Goal: Task Accomplishment & Management: Manage account settings

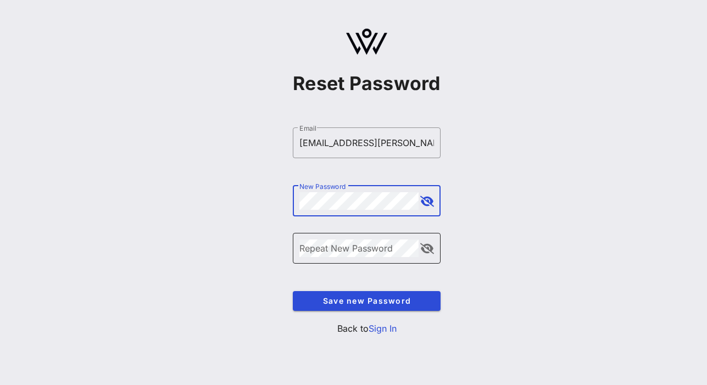
click at [334, 242] on div "Repeat New Password" at bounding box center [358, 248] width 119 height 31
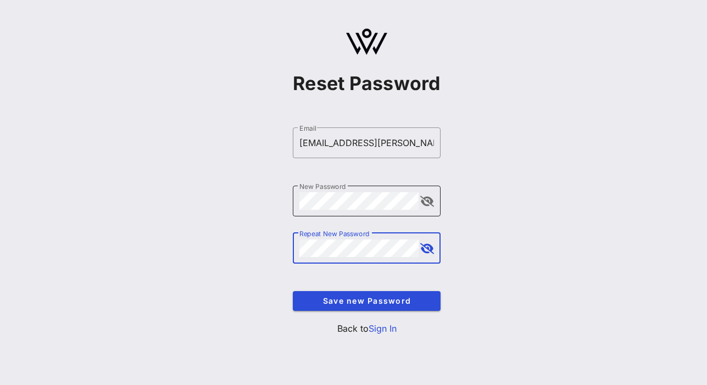
click at [427, 201] on button "append icon" at bounding box center [427, 201] width 14 height 11
click at [390, 305] on span "Save new Password" at bounding box center [367, 300] width 130 height 9
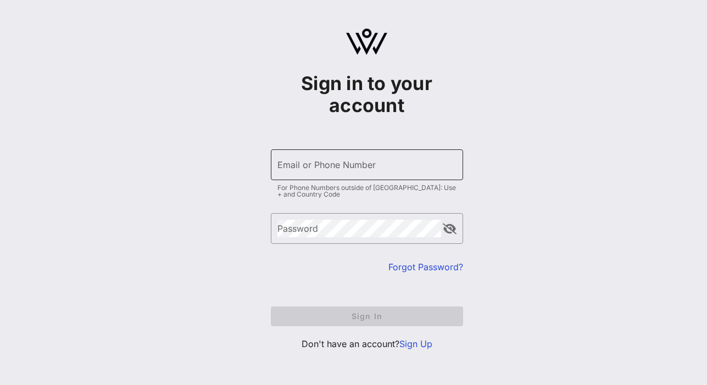
click at [342, 171] on input "Email or Phone Number" at bounding box center [366, 165] width 179 height 18
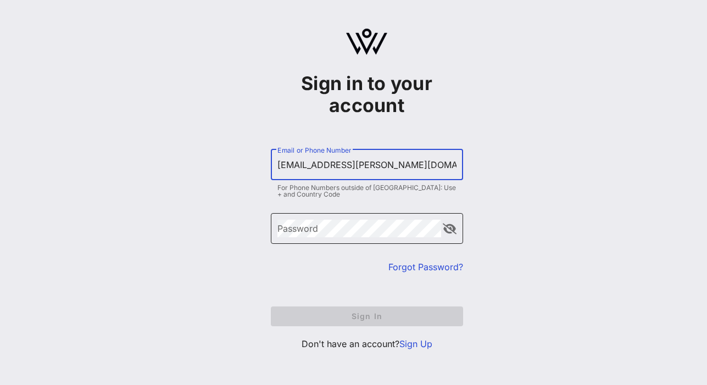
type input "lchavez-varela@omidyar.com"
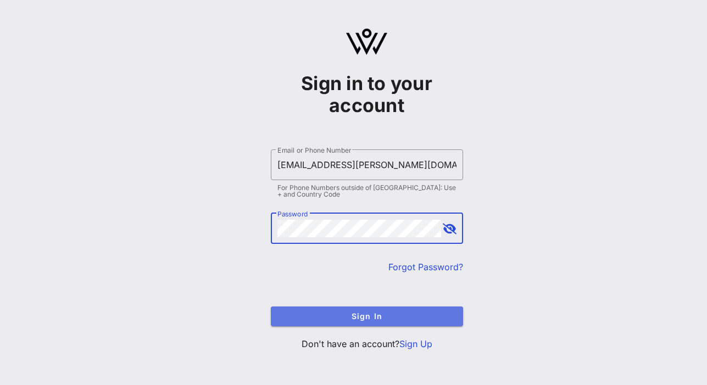
click at [388, 321] on button "Sign In" at bounding box center [367, 317] width 192 height 20
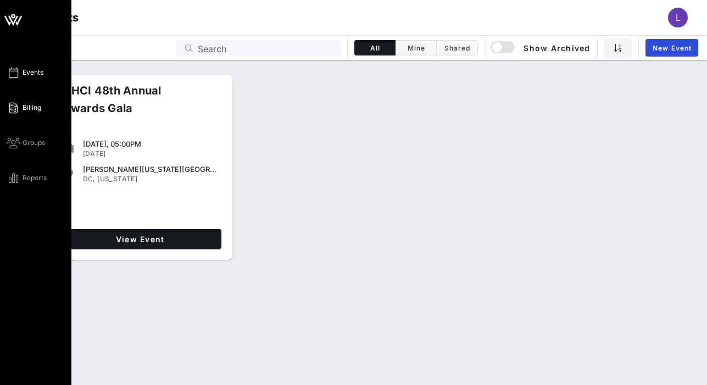
click at [9, 108] on icon at bounding box center [14, 108] width 14 height 2
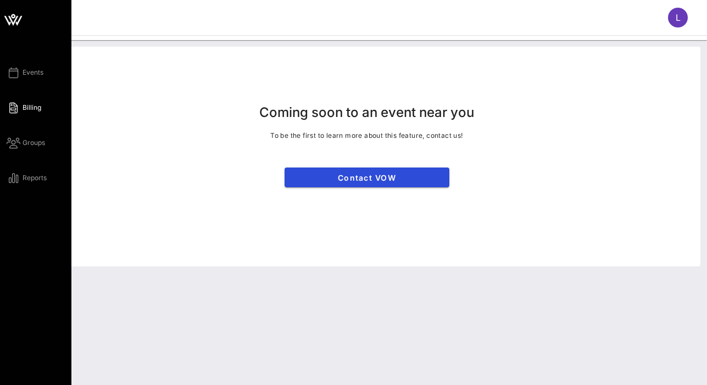
click at [41, 79] on div "Events Billing Groups Reports" at bounding box center [39, 125] width 65 height 119
click at [30, 73] on span "Events" at bounding box center [33, 73] width 21 height 10
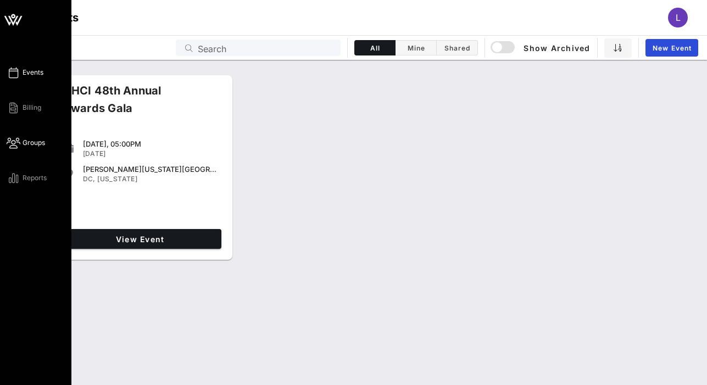
click at [17, 143] on icon at bounding box center [14, 143] width 14 height 2
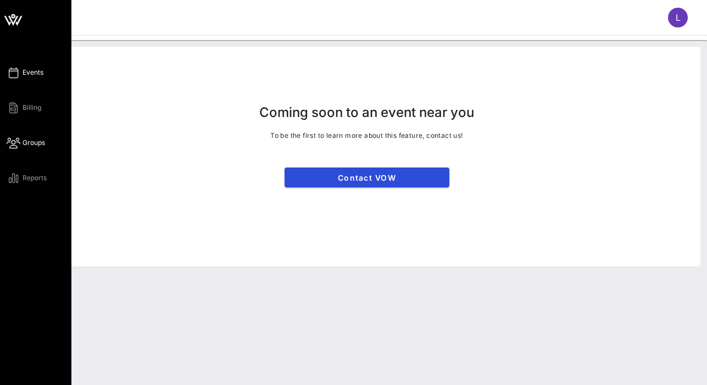
click at [24, 68] on span "Events" at bounding box center [33, 73] width 21 height 10
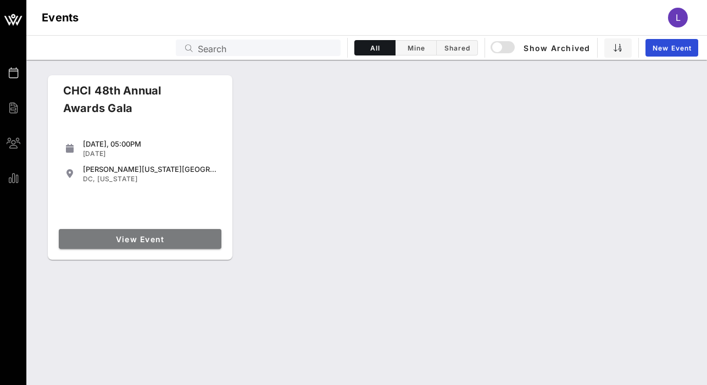
click at [151, 239] on span "View Event" at bounding box center [140, 239] width 154 height 9
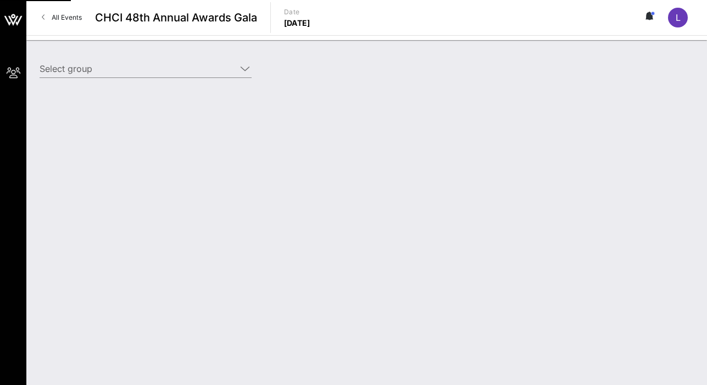
type input "Omidyar Network (Omidyar Network) [[PERSON_NAME], [EMAIL_ADDRESS][PERSON_NAME][…"
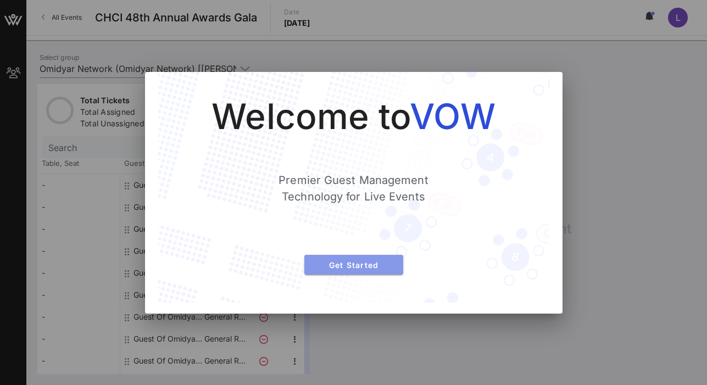
click at [370, 267] on span "Get Started" at bounding box center [353, 264] width 81 height 9
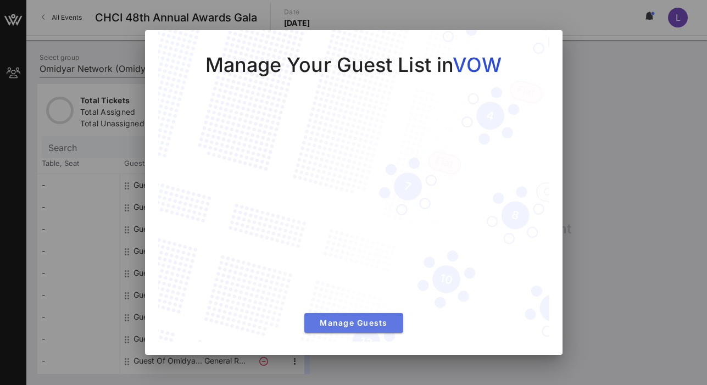
click at [365, 325] on span "Manage Guests" at bounding box center [353, 322] width 81 height 9
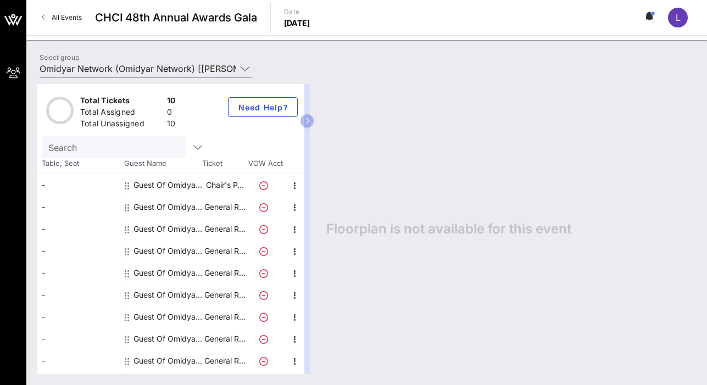
scroll to position [19, 0]
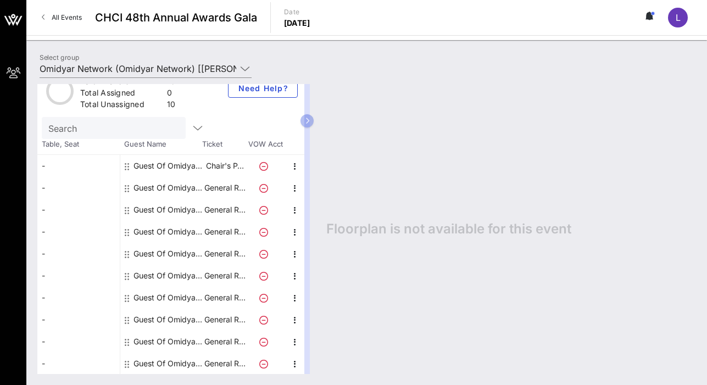
click at [179, 166] on div "Guest Of Omidyar Network" at bounding box center [167, 166] width 69 height 22
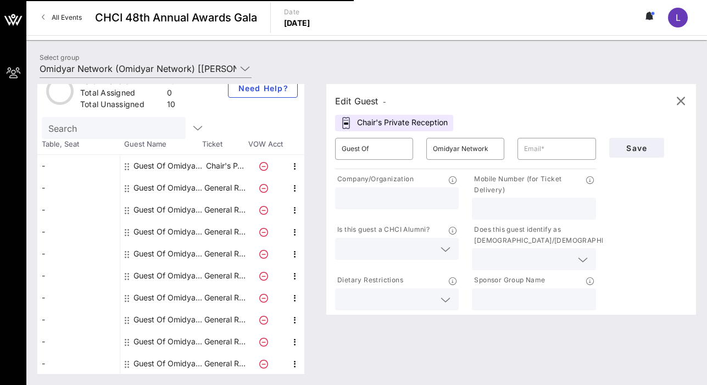
click at [181, 192] on div "Guest Of Omidyar Network" at bounding box center [167, 188] width 69 height 22
click at [411, 203] on input "text" at bounding box center [397, 198] width 110 height 14
type input "Omidyar Network"
click at [555, 215] on input "text" at bounding box center [533, 209] width 110 height 14
click at [580, 260] on icon at bounding box center [583, 259] width 10 height 13
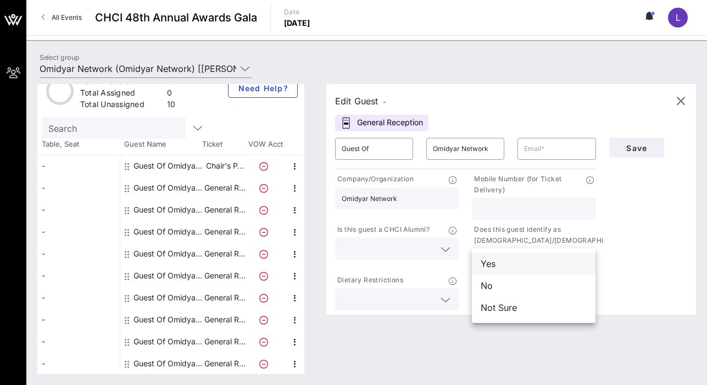
click at [547, 266] on div "Yes" at bounding box center [534, 264] width 124 height 22
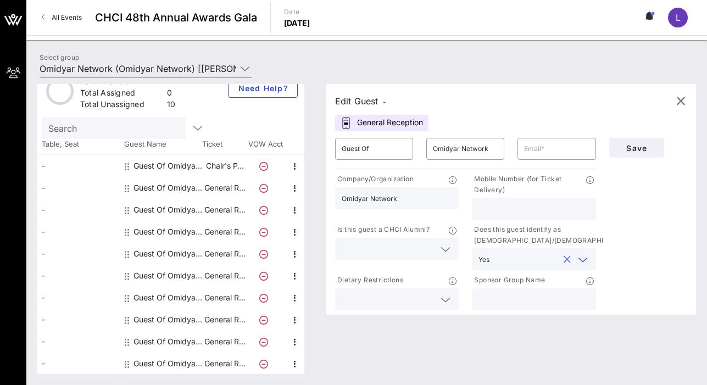
click at [445, 249] on icon at bounding box center [446, 249] width 10 height 13
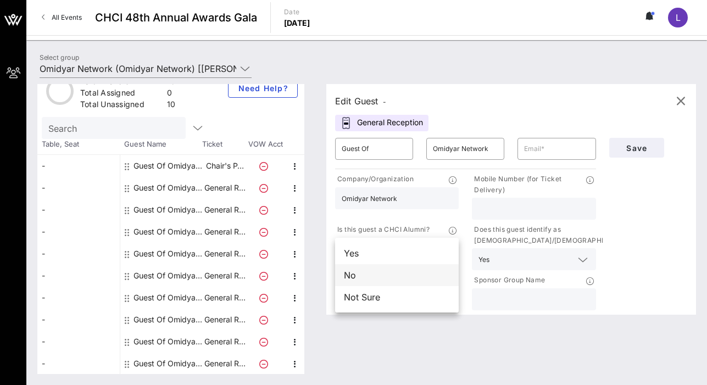
click at [398, 279] on div "No" at bounding box center [397, 275] width 124 height 22
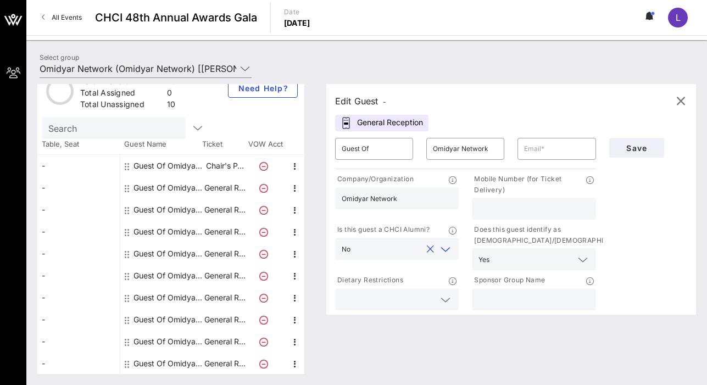
click at [447, 300] on icon at bounding box center [446, 299] width 10 height 13
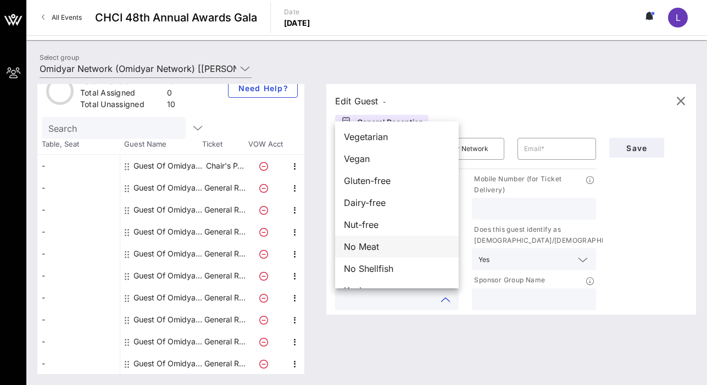
scroll to position [18, 0]
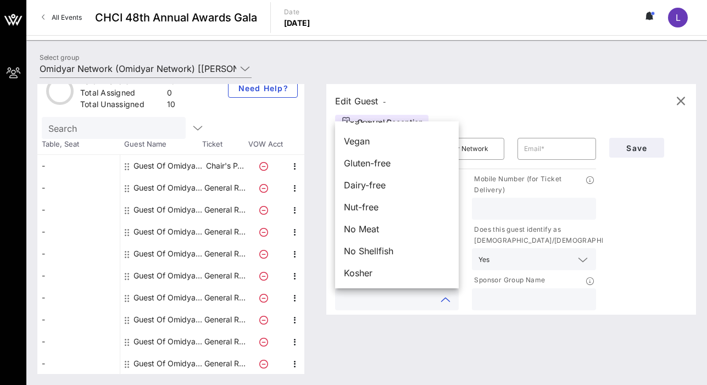
click at [503, 348] on div "Edit Guest - General Reception ​ Guest Of ​ Omidyar Network ​ Company/Organizat…" at bounding box center [505, 229] width 381 height 290
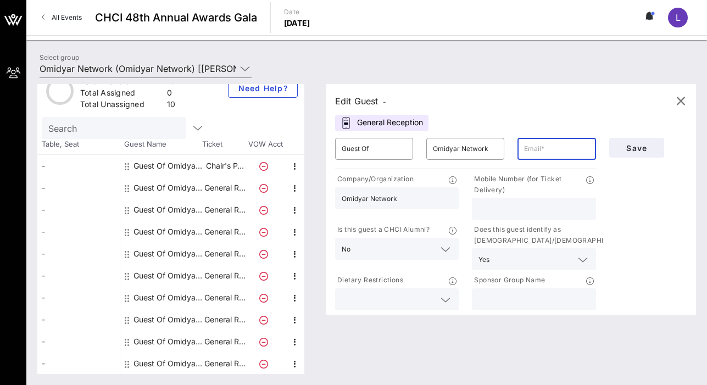
click at [548, 148] on input "text" at bounding box center [556, 149] width 65 height 18
click at [404, 152] on input "Guest Of" at bounding box center [374, 149] width 65 height 18
click at [474, 153] on input "Omidyar Network" at bounding box center [465, 149] width 65 height 18
click at [545, 150] on input "text" at bounding box center [556, 149] width 65 height 18
click at [513, 209] on input "text" at bounding box center [533, 209] width 110 height 14
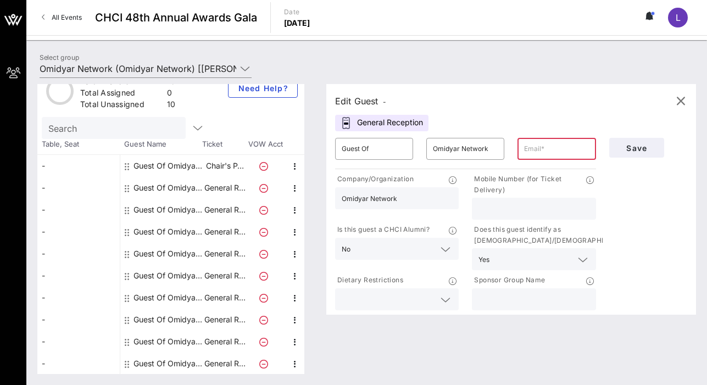
paste input "⁨[PHONE_NUMBER]⁩"
type input "⁨[PHONE_NUMBER]⁩"
click at [543, 155] on input "text" at bounding box center [556, 149] width 65 height 18
paste input "grossi@omidyar.com"
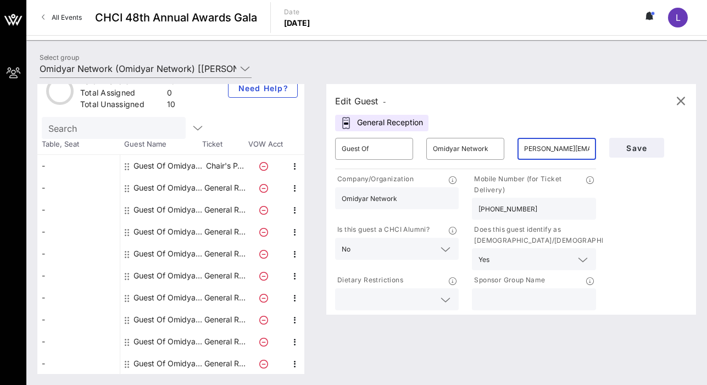
type input "grossi@omidyar.com"
click at [446, 303] on icon at bounding box center [446, 299] width 10 height 13
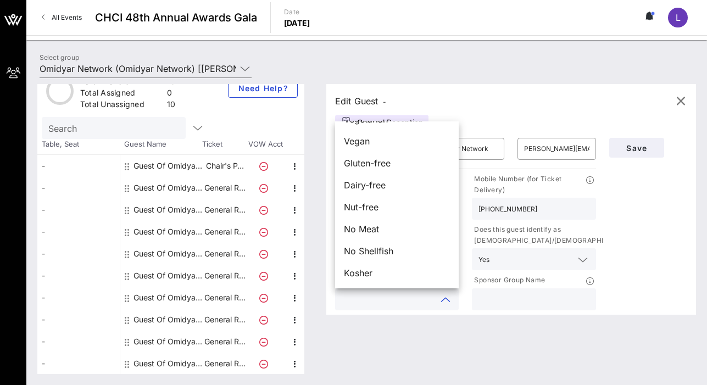
scroll to position [0, 0]
click at [651, 163] on div "Save" at bounding box center [648, 147] width 91 height 33
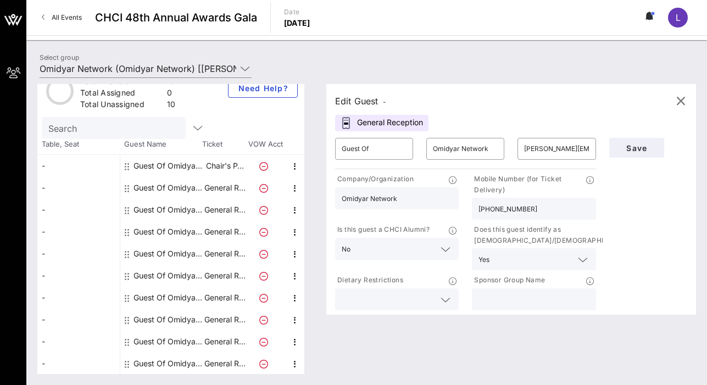
click at [489, 302] on input "text" at bounding box center [533, 299] width 110 height 14
click at [591, 280] on icon at bounding box center [590, 281] width 8 height 8
click at [506, 299] on input "text" at bounding box center [533, 299] width 110 height 14
type input "I"
type input "Omidyar Network"
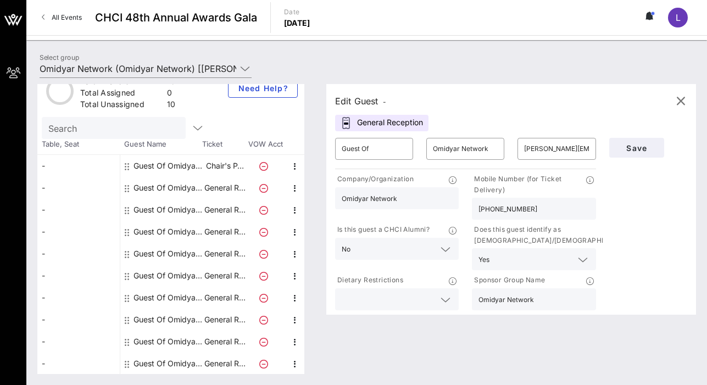
click at [443, 300] on icon at bounding box center [446, 299] width 10 height 13
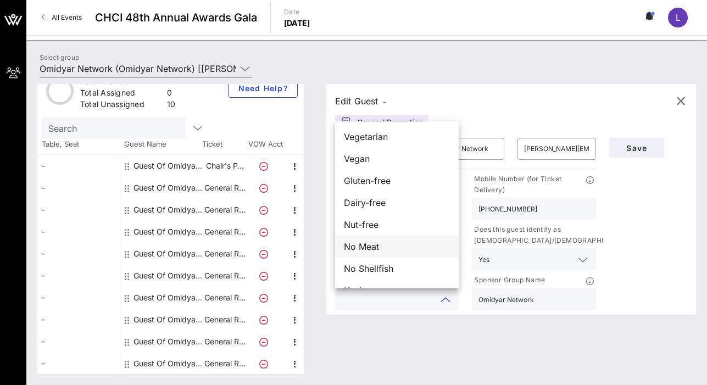
scroll to position [18, 0]
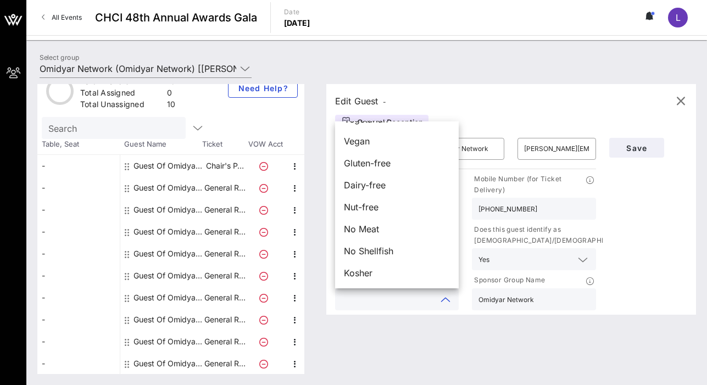
click at [657, 304] on div "Save" at bounding box center [648, 221] width 91 height 181
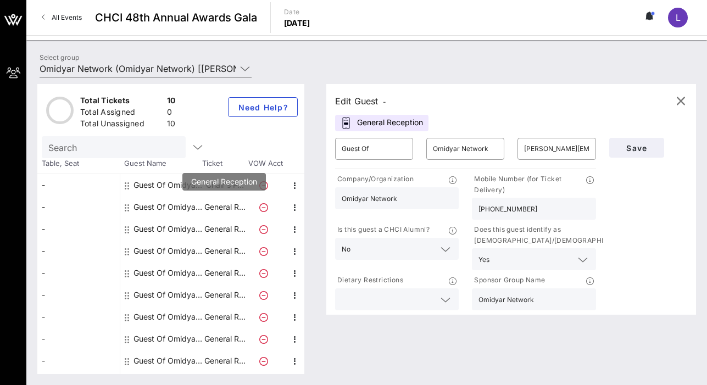
scroll to position [19, 0]
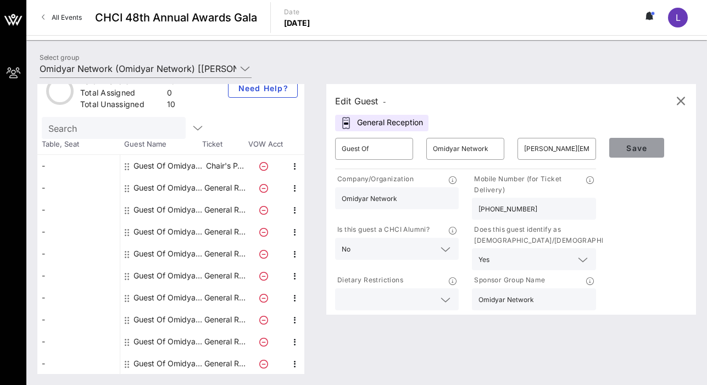
click at [634, 146] on span "Save" at bounding box center [636, 147] width 37 height 9
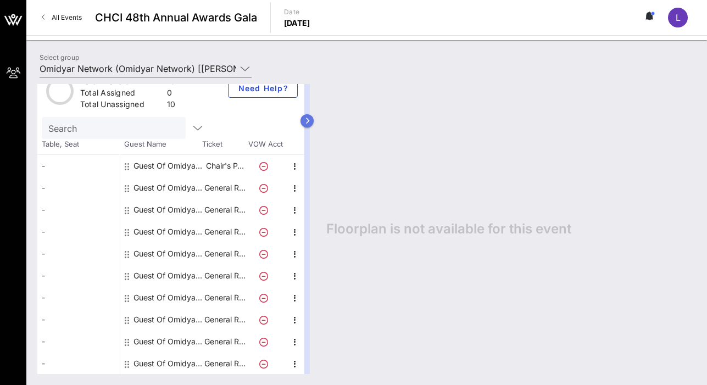
click at [308, 124] on button "button" at bounding box center [306, 120] width 13 height 13
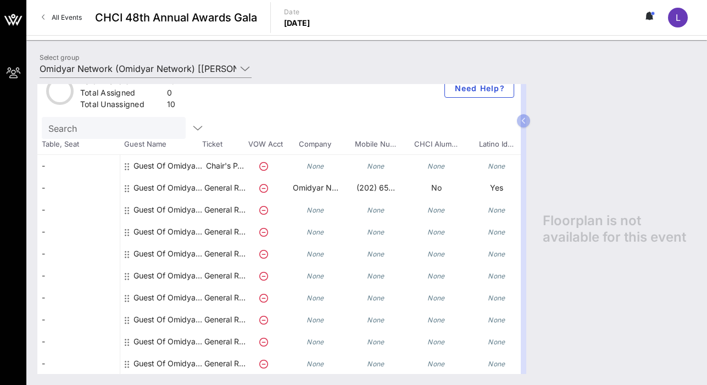
click at [315, 207] on icon "None" at bounding box center [316, 210] width 18 height 8
click at [285, 208] on div "None" at bounding box center [315, 210] width 60 height 22
click at [219, 213] on p "General R…" at bounding box center [225, 210] width 44 height 22
click at [159, 209] on div "Guest Of Omidyar Network" at bounding box center [167, 210] width 69 height 22
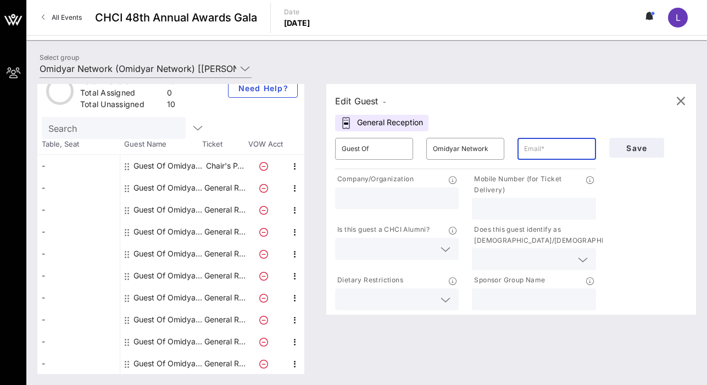
click at [546, 156] on input "text" at bounding box center [556, 149] width 65 height 18
type input "lchavez-varela@omidyar.com"
click at [432, 196] on input "text" at bounding box center [397, 198] width 110 height 14
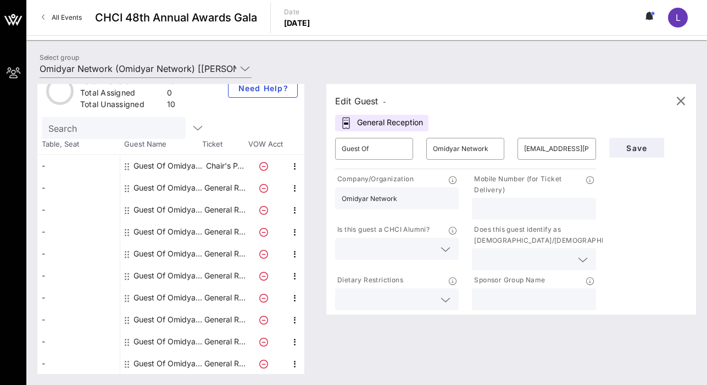
type input "Omidyar Network"
click at [526, 205] on input "text" at bounding box center [533, 209] width 110 height 14
type input "6289461557"
click at [535, 262] on input "text" at bounding box center [524, 259] width 93 height 14
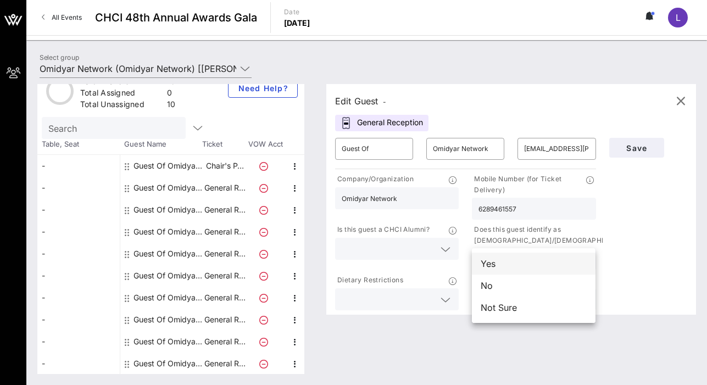
click at [524, 265] on div "Yes" at bounding box center [534, 264] width 124 height 22
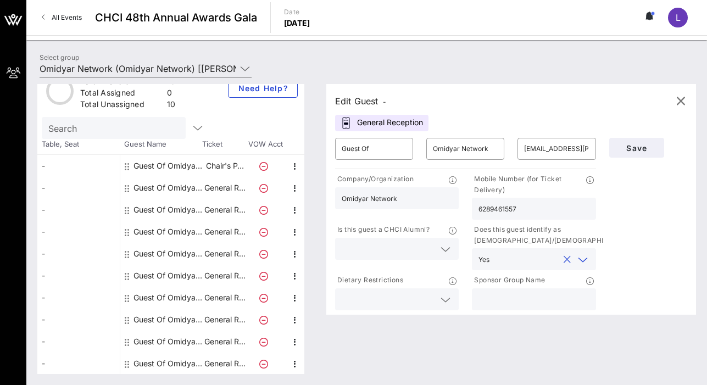
click at [489, 300] on input "text" at bounding box center [533, 299] width 110 height 14
type input "Omidyar Network"
click at [411, 249] on input "text" at bounding box center [388, 249] width 93 height 14
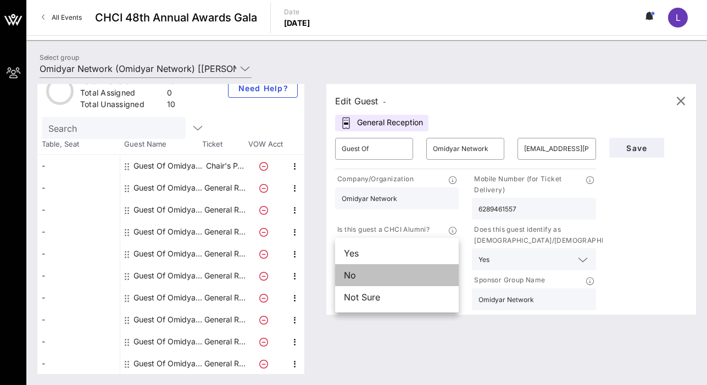
click at [406, 270] on div "No" at bounding box center [397, 275] width 124 height 22
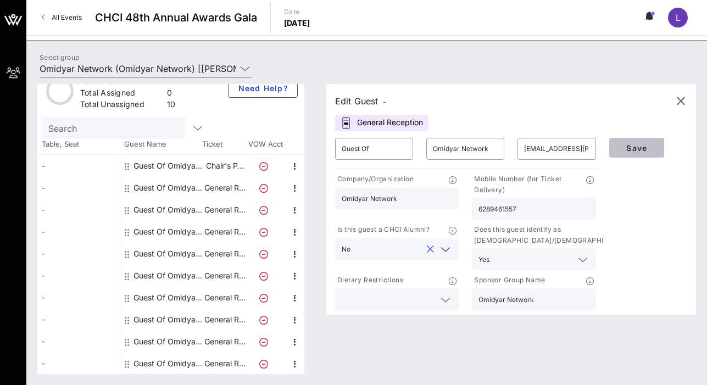
click at [625, 157] on button "Save" at bounding box center [636, 148] width 55 height 20
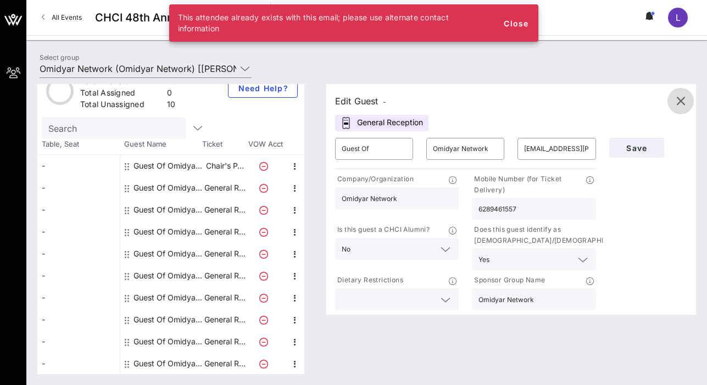
click at [682, 99] on icon "button" at bounding box center [680, 100] width 13 height 13
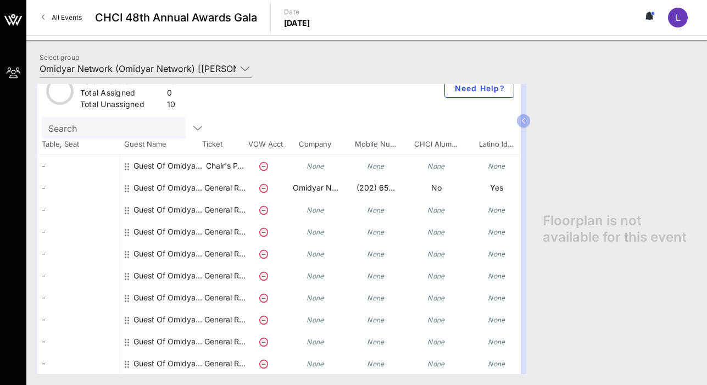
click at [312, 163] on icon "None" at bounding box center [316, 166] width 18 height 8
click at [224, 166] on p "Chair's P…" at bounding box center [225, 166] width 44 height 22
click at [282, 226] on div at bounding box center [266, 232] width 38 height 22
click at [220, 210] on p "General R…" at bounding box center [225, 210] width 44 height 22
click at [339, 205] on div "None" at bounding box center [315, 210] width 60 height 22
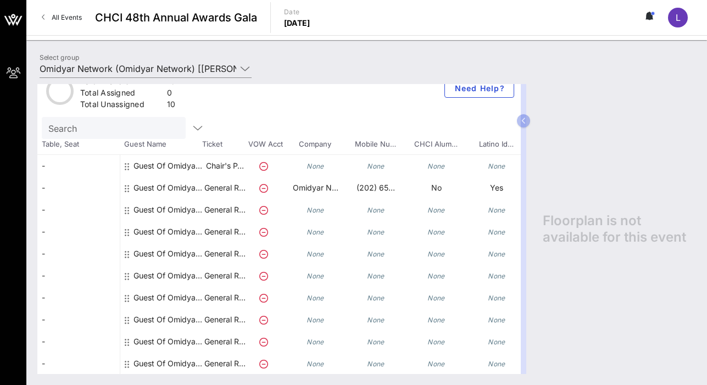
click at [453, 213] on div "None" at bounding box center [436, 210] width 60 height 22
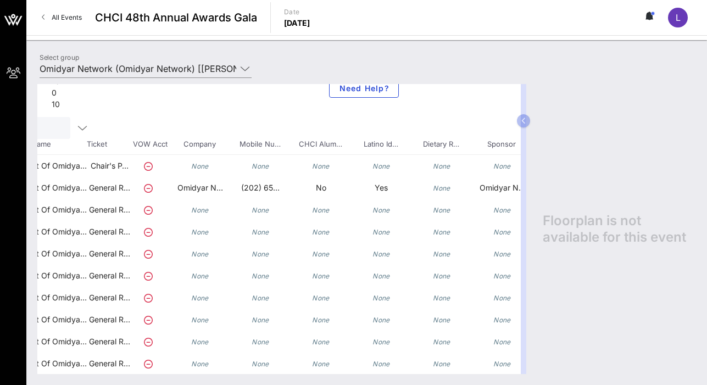
scroll to position [19, 146]
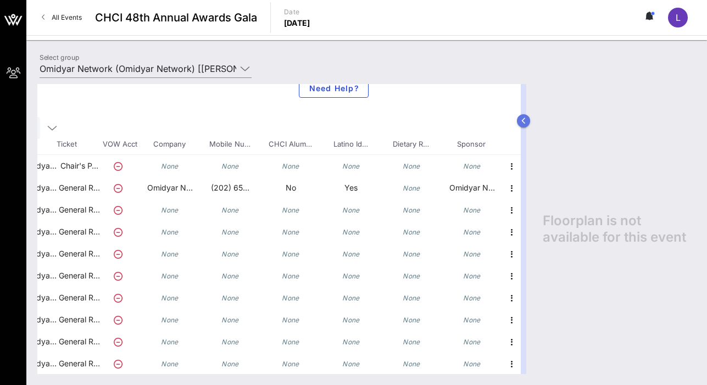
click at [522, 123] on icon "button" at bounding box center [523, 121] width 5 height 7
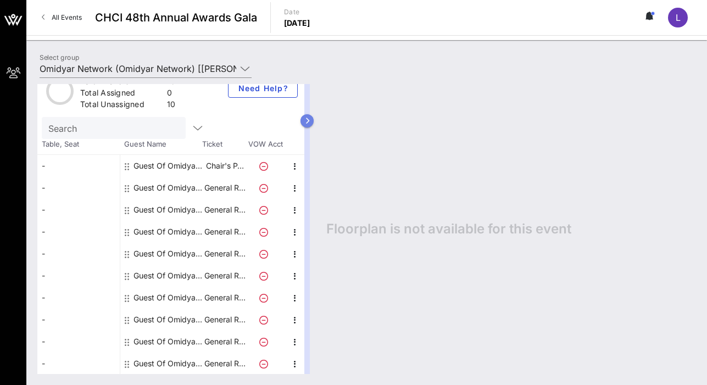
scroll to position [19, 0]
click at [210, 187] on p "General R…" at bounding box center [225, 188] width 44 height 22
click at [307, 121] on icon "button" at bounding box center [307, 121] width 5 height 7
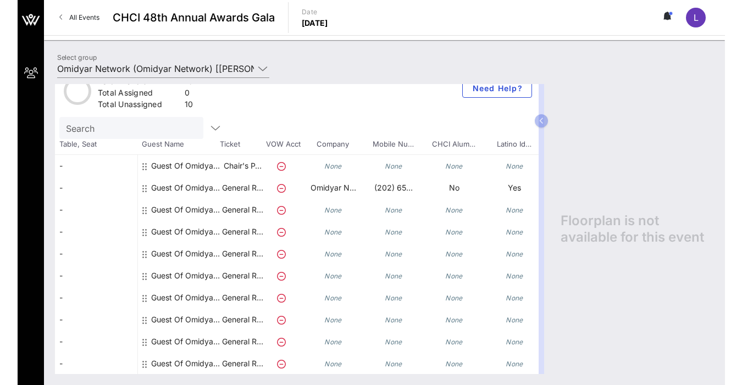
scroll to position [0, 0]
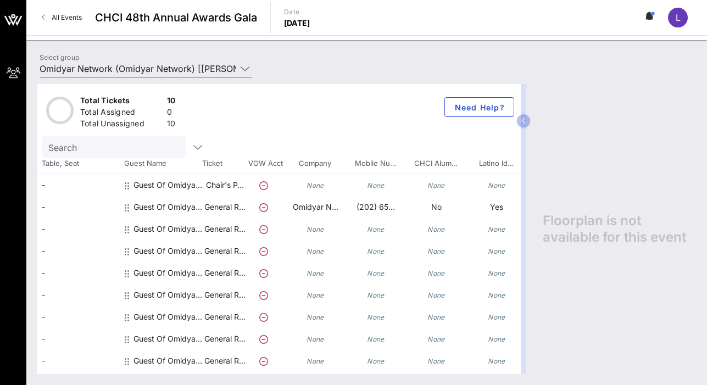
click at [326, 224] on div "None" at bounding box center [315, 229] width 60 height 22
click at [489, 232] on icon "None" at bounding box center [497, 229] width 18 height 8
click at [231, 226] on p "General R…" at bounding box center [225, 229] width 44 height 22
click at [127, 230] on icon at bounding box center [127, 229] width 4 height 9
click at [126, 226] on icon at bounding box center [127, 229] width 4 height 9
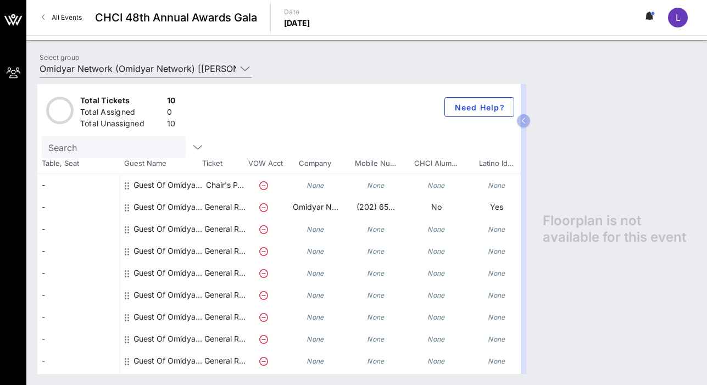
click at [647, 104] on div "Floorplan is not available for this event" at bounding box center [614, 229] width 164 height 290
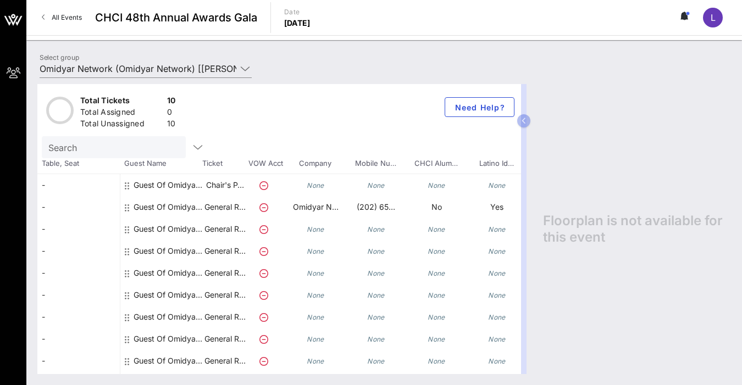
click at [312, 227] on icon "None" at bounding box center [316, 229] width 18 height 8
click at [234, 231] on p "General R…" at bounding box center [225, 229] width 44 height 22
click at [130, 231] on div at bounding box center [128, 229] width 7 height 22
click at [125, 229] on icon at bounding box center [127, 229] width 4 height 9
click at [132, 229] on div "Guest Of Omidyar Network" at bounding box center [161, 229] width 82 height 22
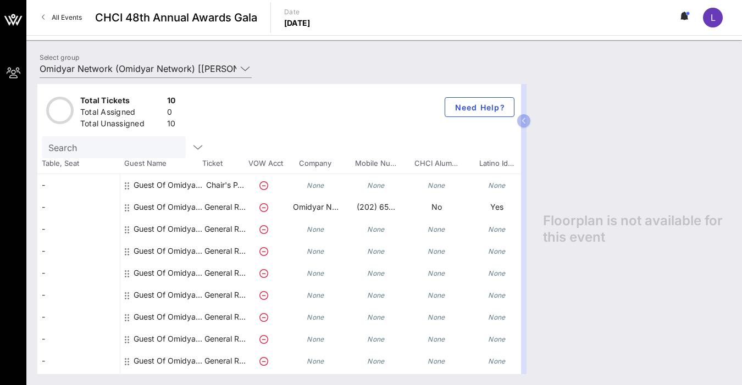
click at [132, 229] on div "Guest Of Omidyar Network" at bounding box center [161, 229] width 82 height 22
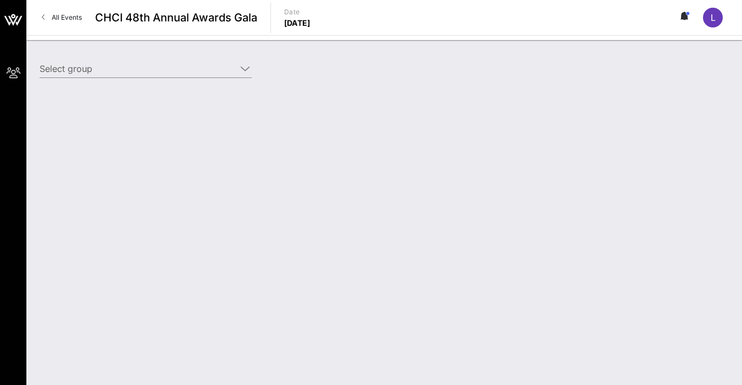
type input "Omidyar Network (Omidyar Network) [[PERSON_NAME], [EMAIL_ADDRESS][PERSON_NAME][…"
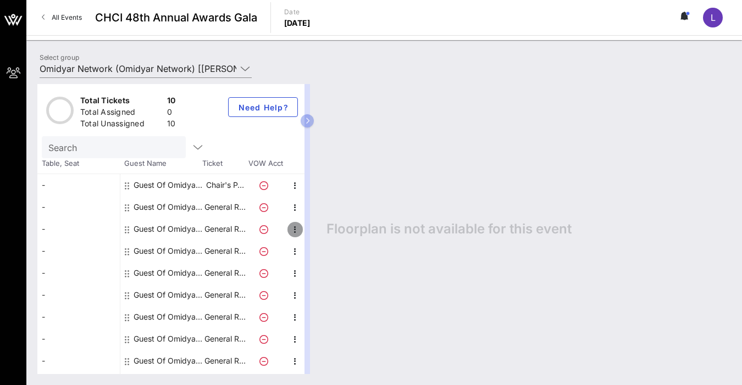
click at [292, 231] on icon "button" at bounding box center [294, 229] width 13 height 13
click at [309, 119] on icon "button" at bounding box center [307, 121] width 5 height 7
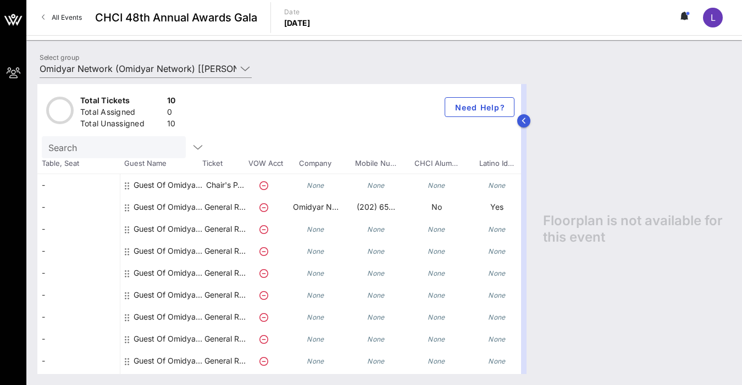
click at [521, 127] on div at bounding box center [523, 229] width 5 height 290
click at [527, 117] on button "button" at bounding box center [523, 120] width 13 height 13
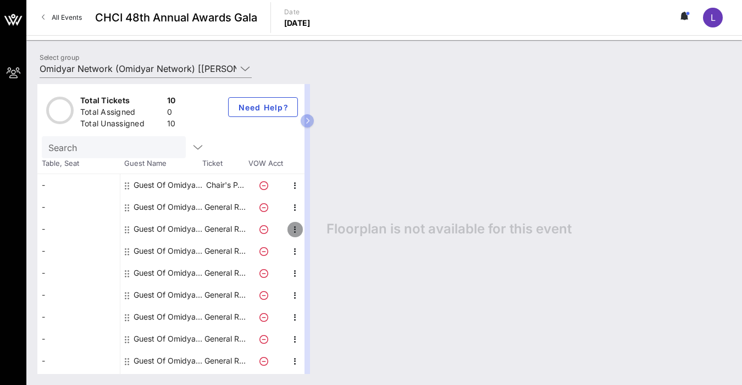
click at [294, 226] on icon "button" at bounding box center [294, 229] width 13 height 13
click at [319, 234] on div "Edit" at bounding box center [322, 233] width 22 height 9
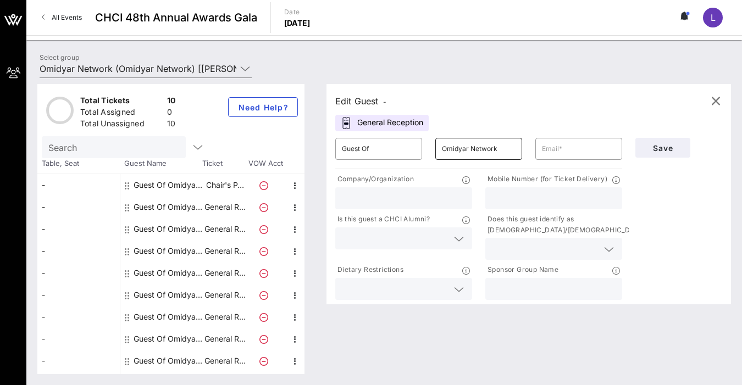
click at [477, 154] on input "Omidyar Network" at bounding box center [479, 149] width 74 height 18
drag, startPoint x: 443, startPoint y: 150, endPoint x: 558, endPoint y: 150, distance: 114.8
click at [558, 150] on div "​ Guest Of ​ Omidyar Network ​" at bounding box center [478, 148] width 300 height 35
click at [523, 285] on input "text" at bounding box center [554, 289] width 124 height 14
paste input "Omidyar Network"
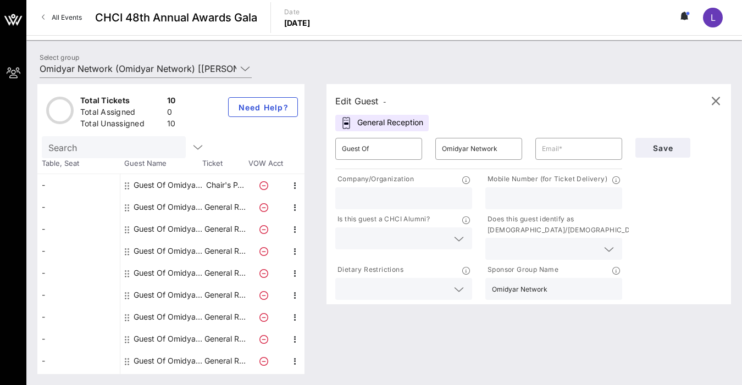
type input "Omidyar Network"
click at [411, 201] on input "text" at bounding box center [404, 198] width 124 height 14
paste input "Omidyar Network"
type input "Omidyar Network"
click at [530, 200] on input "text" at bounding box center [554, 198] width 124 height 14
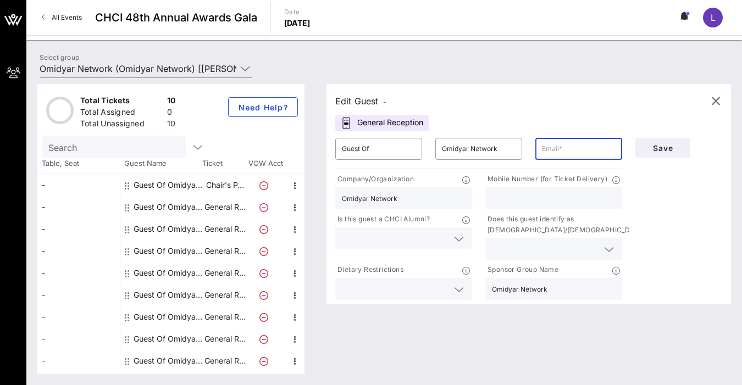
click at [565, 151] on input "text" at bounding box center [579, 149] width 74 height 18
paste input "[EMAIL_ADDRESS][DOMAIN_NAME]"
type input "[EMAIL_ADDRESS][DOMAIN_NAME]"
click at [510, 194] on input "text" at bounding box center [554, 198] width 124 height 14
paste input "⁨[PHONE_NUMBER]⁩"
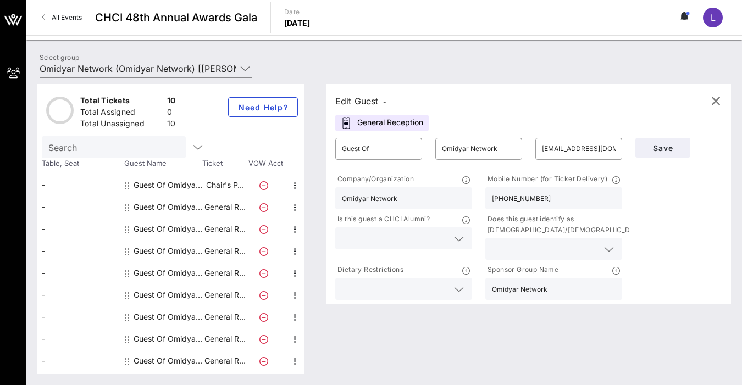
type input "⁨[PHONE_NUMBER]⁩"
click at [606, 247] on icon at bounding box center [609, 249] width 10 height 13
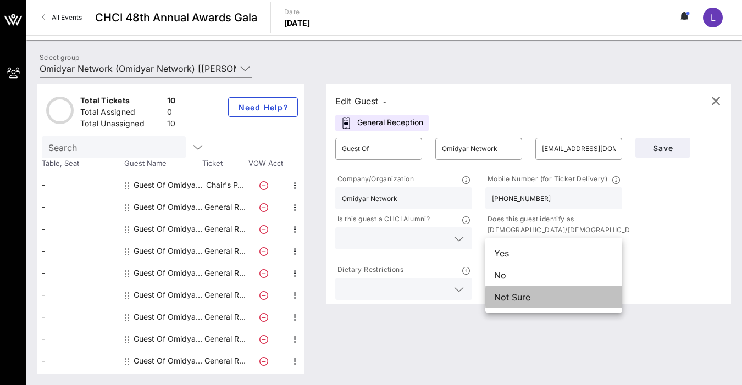
click at [533, 296] on div "Not Sure" at bounding box center [553, 297] width 137 height 22
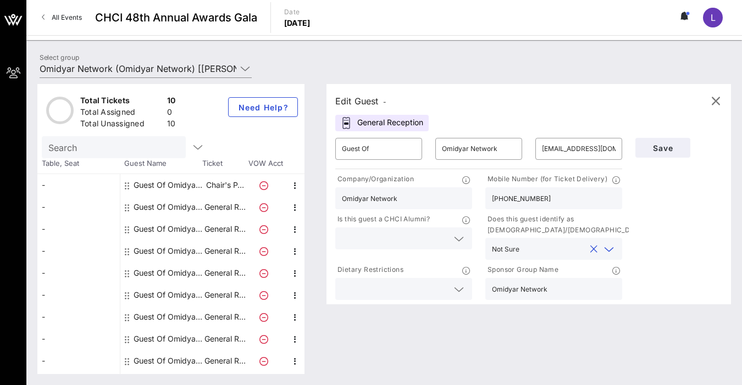
click at [463, 241] on icon at bounding box center [459, 238] width 10 height 13
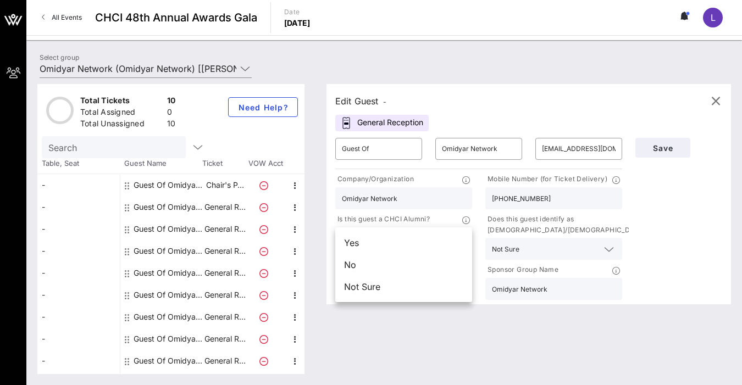
click at [508, 319] on div "Edit Guest - General Reception ​ Guest Of ​ Omidyar Network ​ [EMAIL_ADDRESS][D…" at bounding box center [522, 229] width 415 height 290
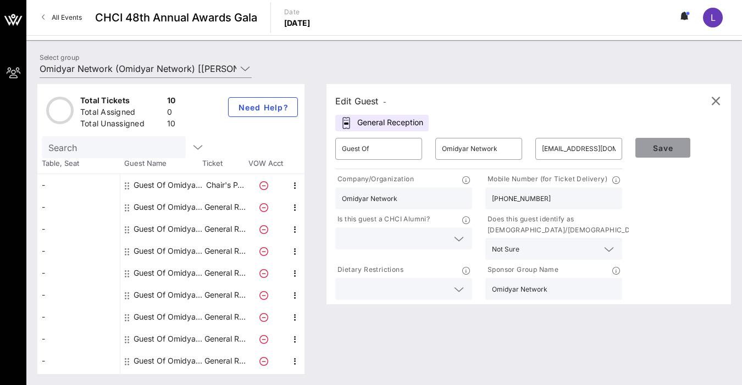
click at [663, 148] on span "Save" at bounding box center [662, 147] width 37 height 9
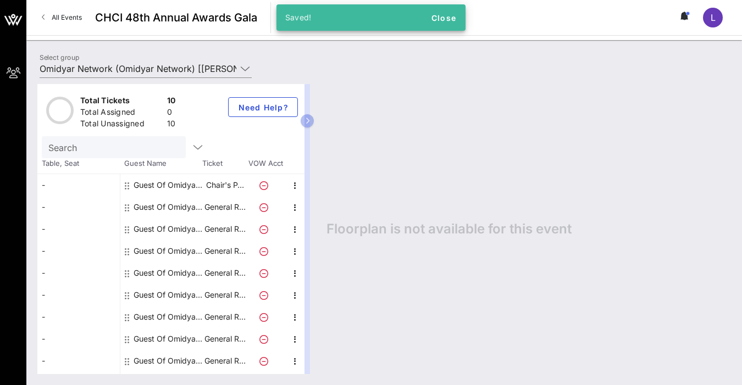
scroll to position [19, 0]
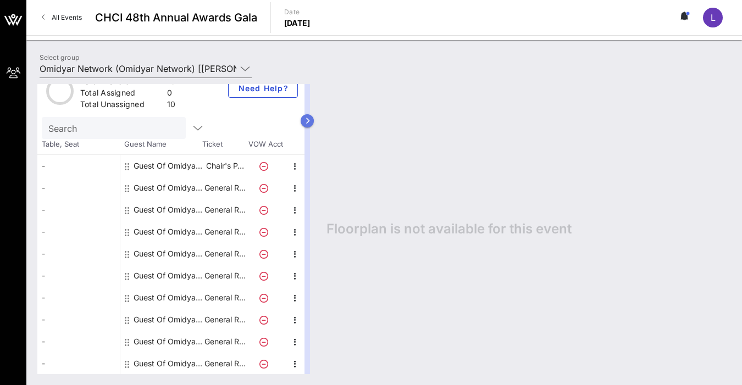
click at [307, 124] on button "button" at bounding box center [306, 120] width 13 height 13
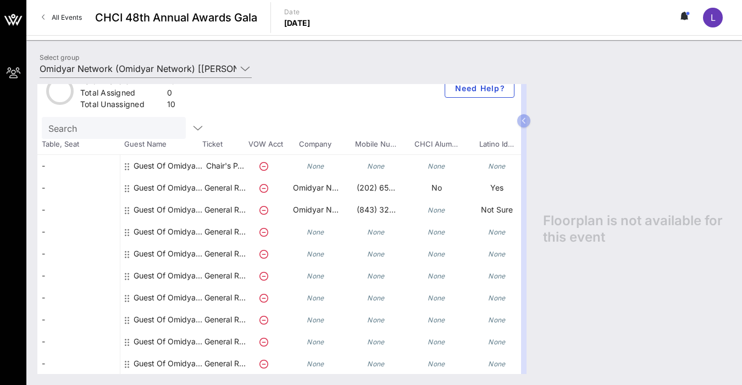
click at [437, 211] on icon "None" at bounding box center [436, 210] width 18 height 8
click at [526, 122] on button "button" at bounding box center [523, 120] width 13 height 13
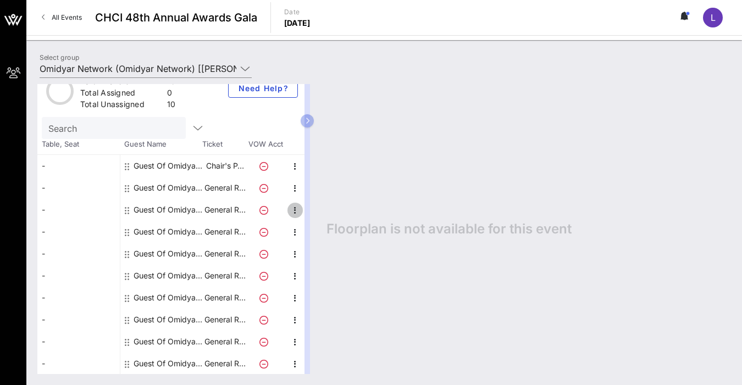
click at [296, 210] on icon "button" at bounding box center [294, 210] width 13 height 13
click at [327, 213] on div "Edit" at bounding box center [322, 213] width 22 height 9
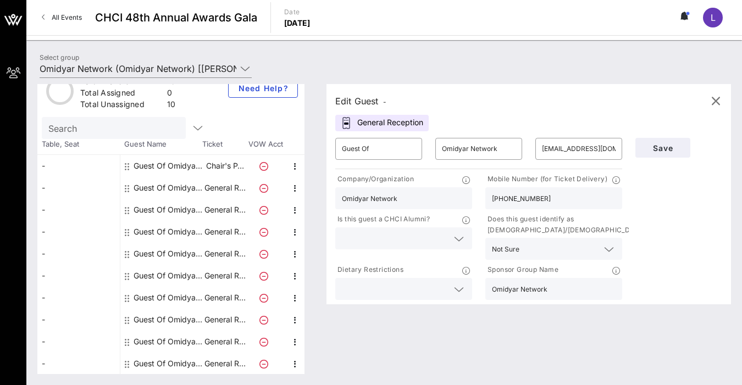
click at [466, 242] on div at bounding box center [403, 238] width 137 height 22
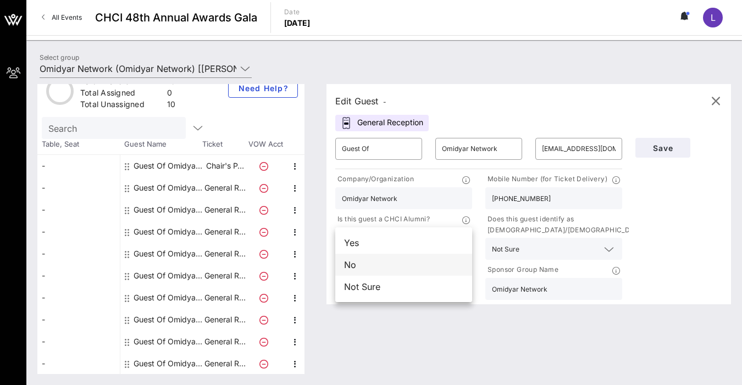
click at [422, 264] on div "No" at bounding box center [403, 265] width 137 height 22
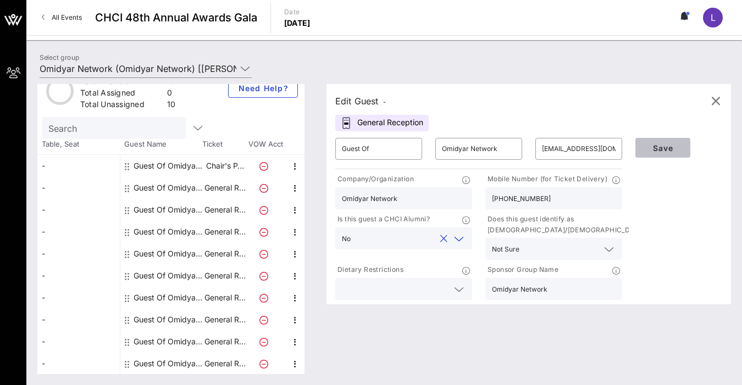
click at [670, 148] on span "Save" at bounding box center [662, 147] width 37 height 9
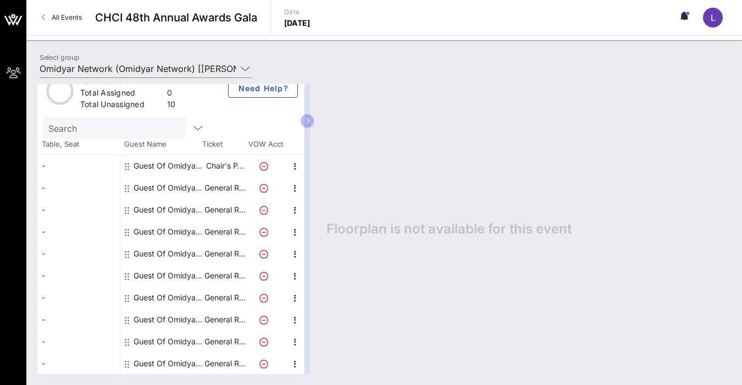
scroll to position [0, 0]
